Goal: Find specific page/section: Find specific page/section

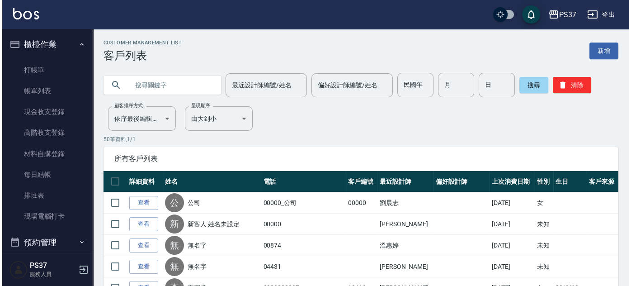
scroll to position [326, 0]
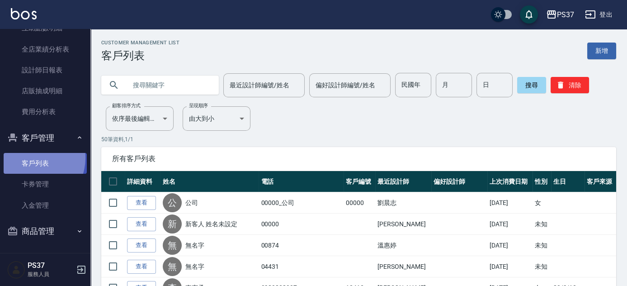
click at [30, 157] on link "客戶列表" at bounding box center [45, 163] width 83 height 21
click at [44, 164] on link "客戶列表" at bounding box center [45, 163] width 83 height 21
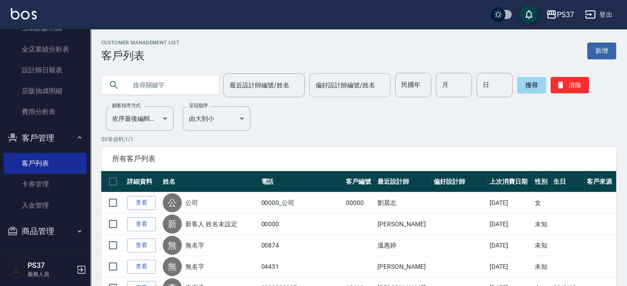
click at [359, 95] on div "偏好設計師編號/姓名" at bounding box center [349, 85] width 81 height 24
click at [230, 138] on p "50 筆資料, 1 / 1" at bounding box center [358, 139] width 515 height 8
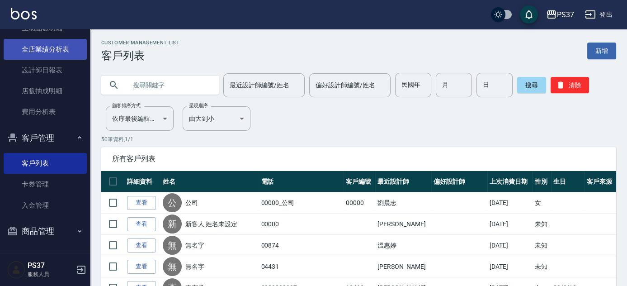
click at [35, 45] on link "全店業績分析表" at bounding box center [45, 49] width 83 height 21
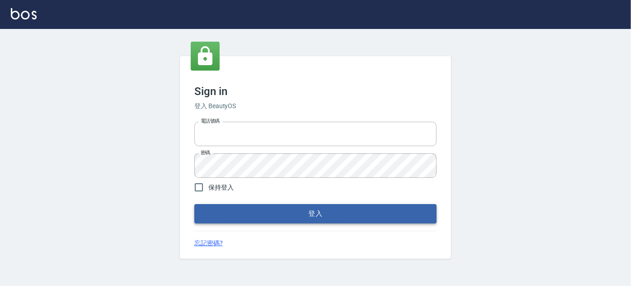
type input "037692666"
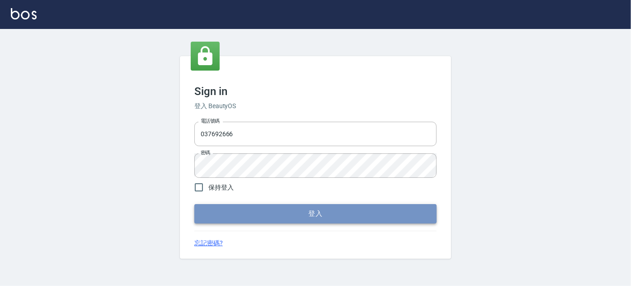
click at [306, 212] on button "登入" at bounding box center [315, 213] width 242 height 19
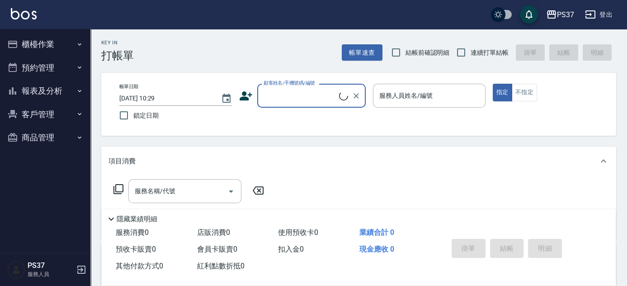
click at [38, 117] on button "客戶管理" at bounding box center [45, 115] width 83 height 24
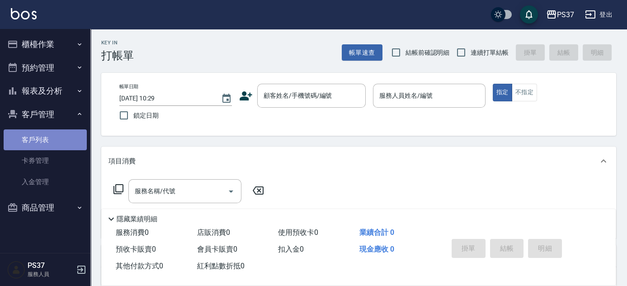
click at [41, 141] on link "客戶列表" at bounding box center [45, 139] width 83 height 21
